Goal: Task Accomplishment & Management: Manage account settings

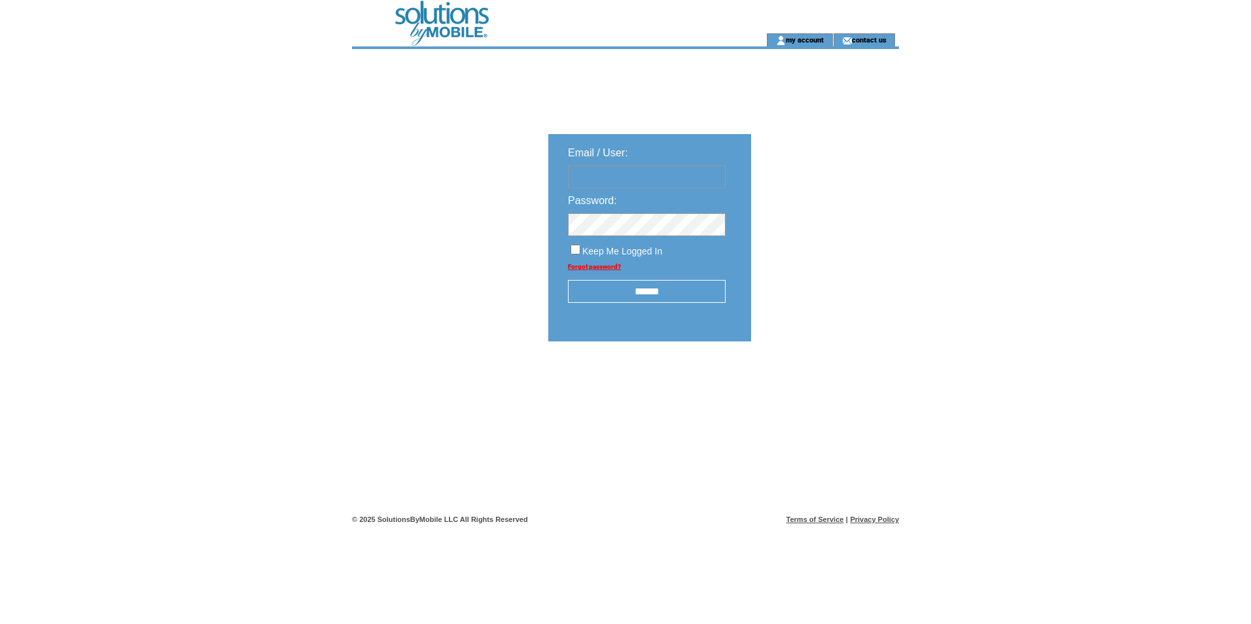
type input "**********"
click at [465, 368] on div "**********" at bounding box center [723, 279] width 743 height 461
click at [612, 289] on input "******" at bounding box center [647, 291] width 158 height 23
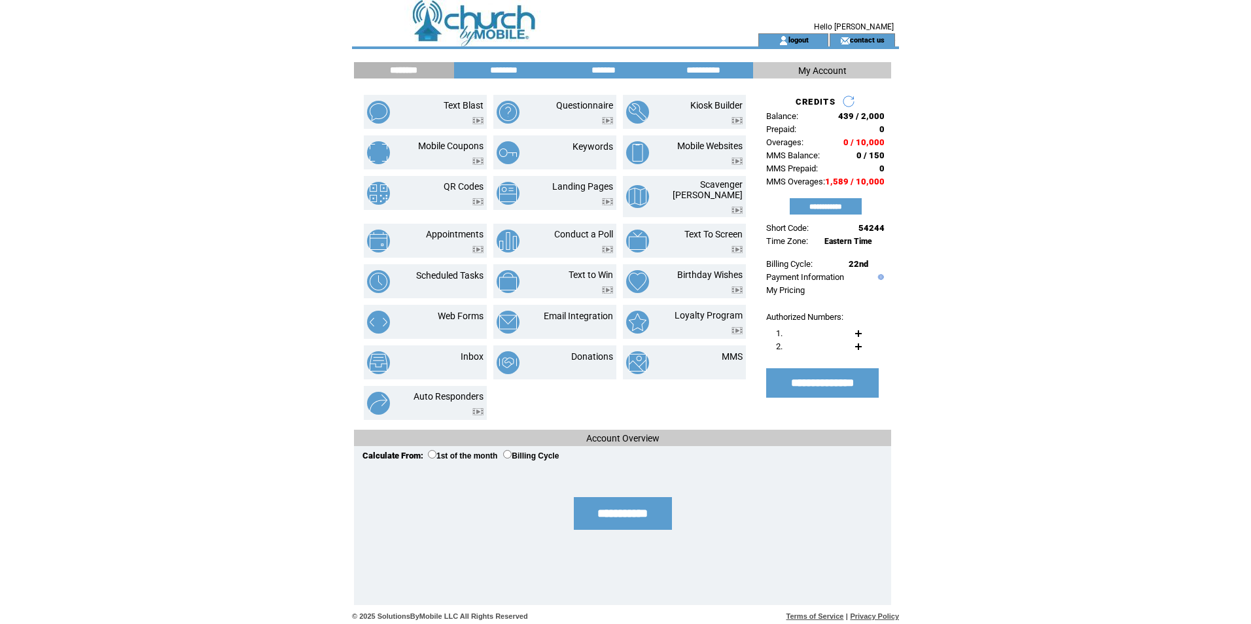
click at [247, 115] on html "**********" at bounding box center [625, 312] width 1251 height 624
